Goal: Find specific page/section: Find specific page/section

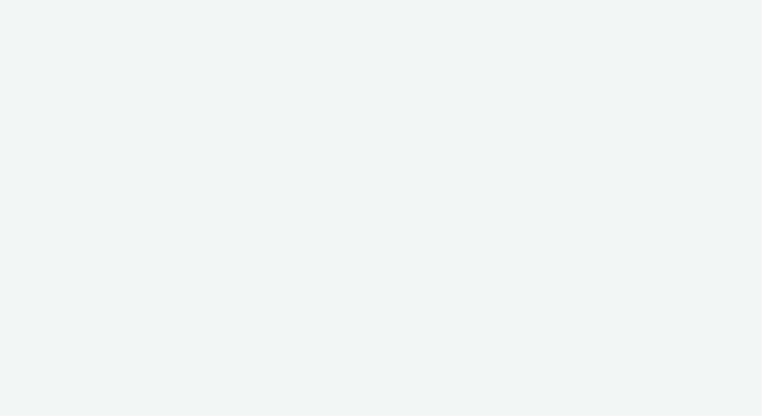
select select "477a3b36-533a-4ac9-a7e4-0187ed6babf6"
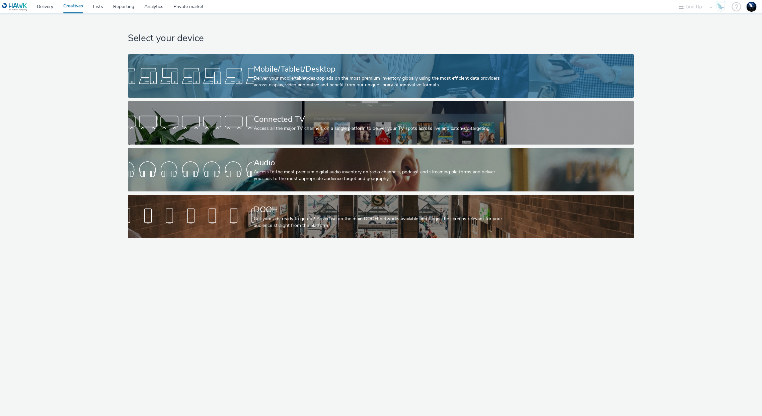
click at [295, 73] on div "Mobile/Tablet/Desktop" at bounding box center [380, 69] width 252 height 12
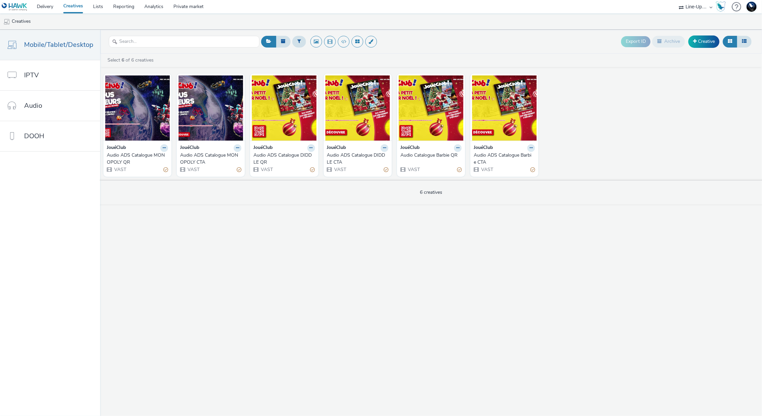
click at [145, 157] on div "Audio ADS Catalogue MONOPOLY QR" at bounding box center [136, 159] width 59 height 14
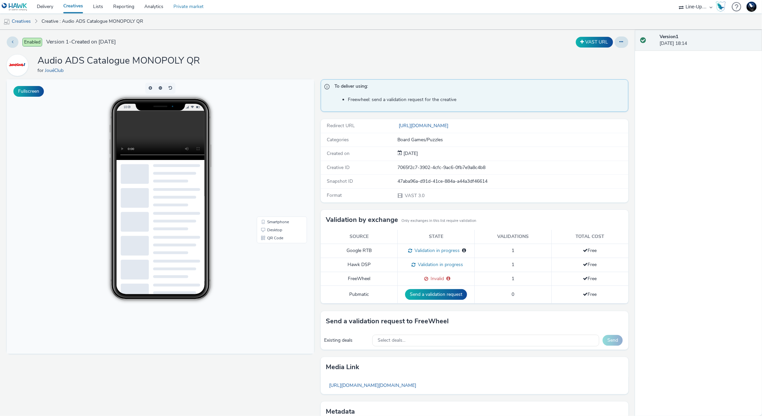
click at [190, 9] on link "Private market" at bounding box center [188, 6] width 40 height 13
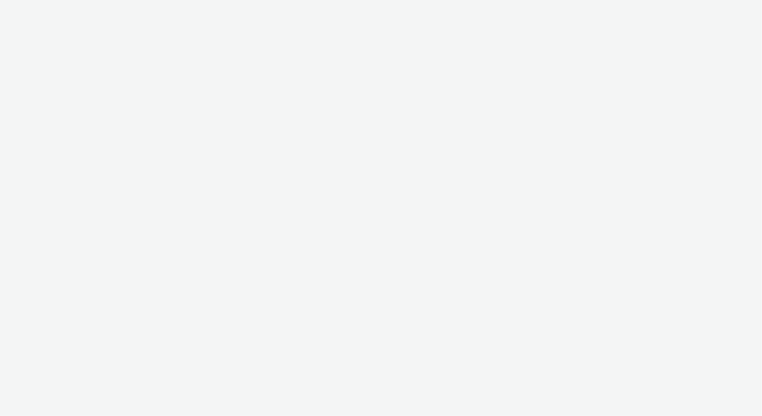
select select "477a3b36-533a-4ac9-a7e4-0187ed6babf6"
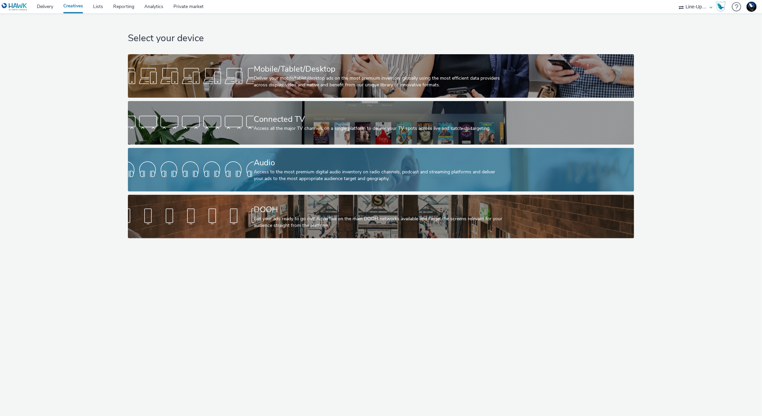
click at [256, 179] on div "Access to the most premium digital audio inventory on radio channels, podcast a…" at bounding box center [380, 176] width 252 height 14
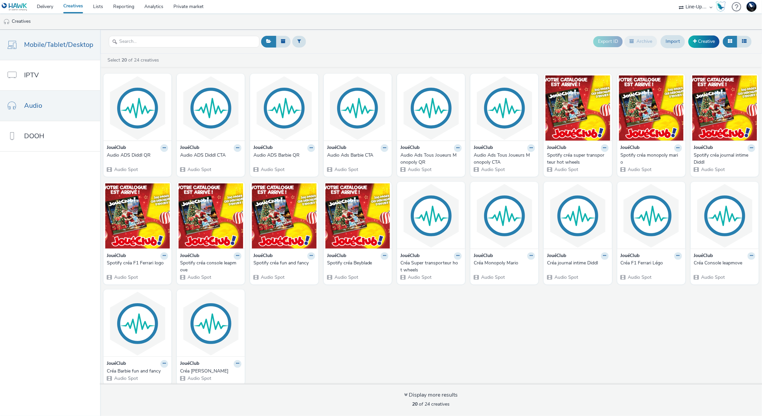
click at [73, 46] on span "Mobile/Tablet/Desktop" at bounding box center [58, 45] width 69 height 10
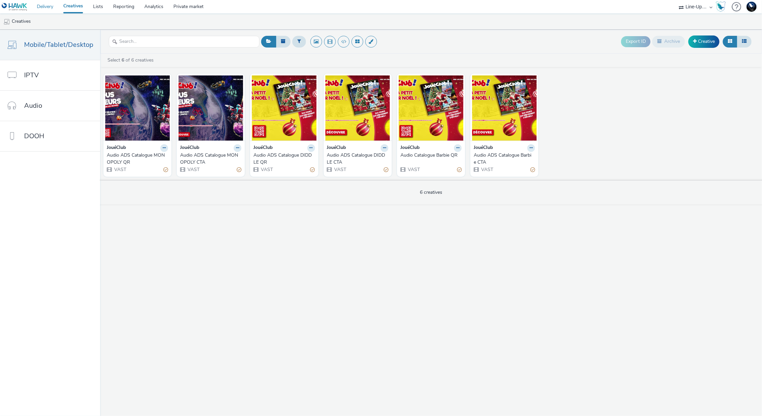
click at [48, 8] on link "Delivery" at bounding box center [45, 6] width 26 height 13
